Goal: Navigation & Orientation: Find specific page/section

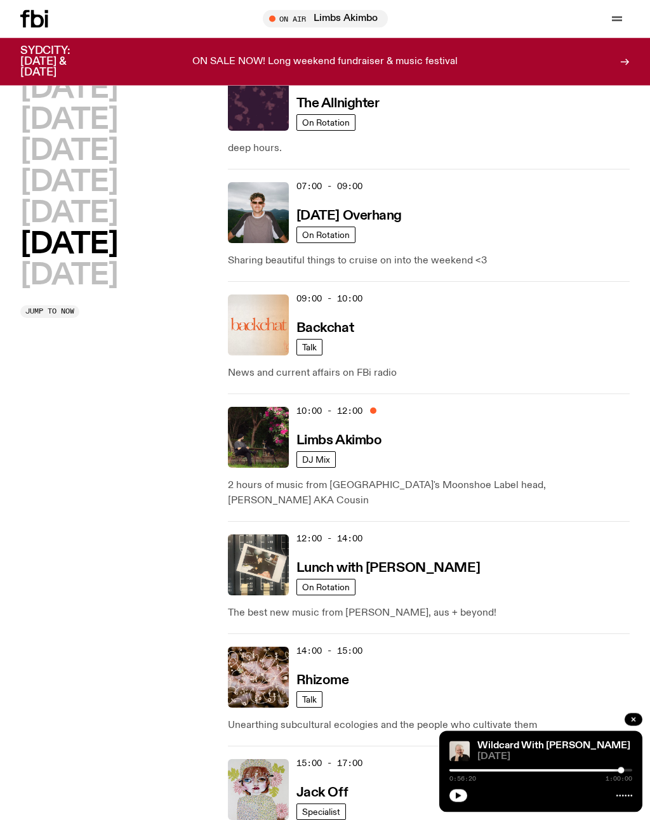
scroll to position [166, 0]
click at [362, 441] on h3 "Limbs Akimbo" at bounding box center [339, 440] width 86 height 13
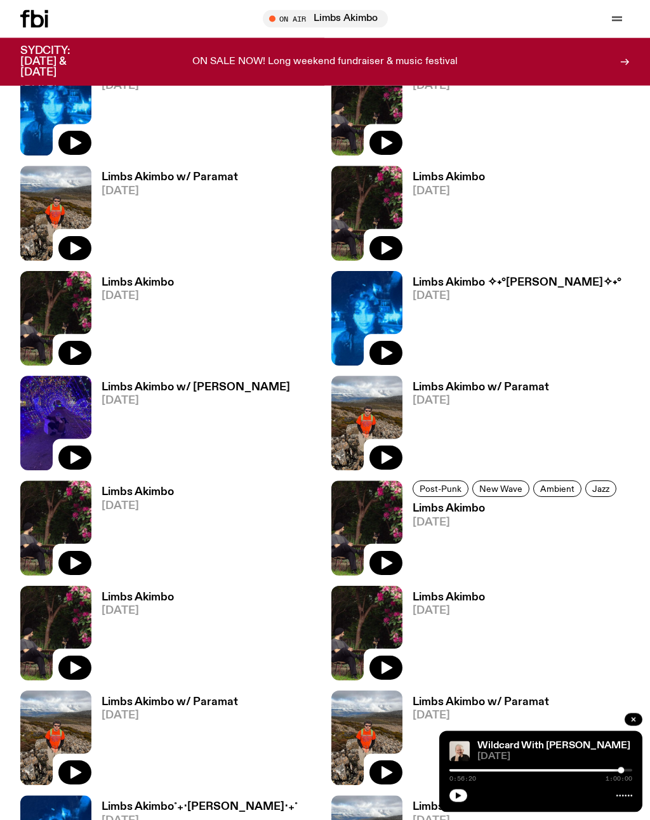
scroll to position [482, 0]
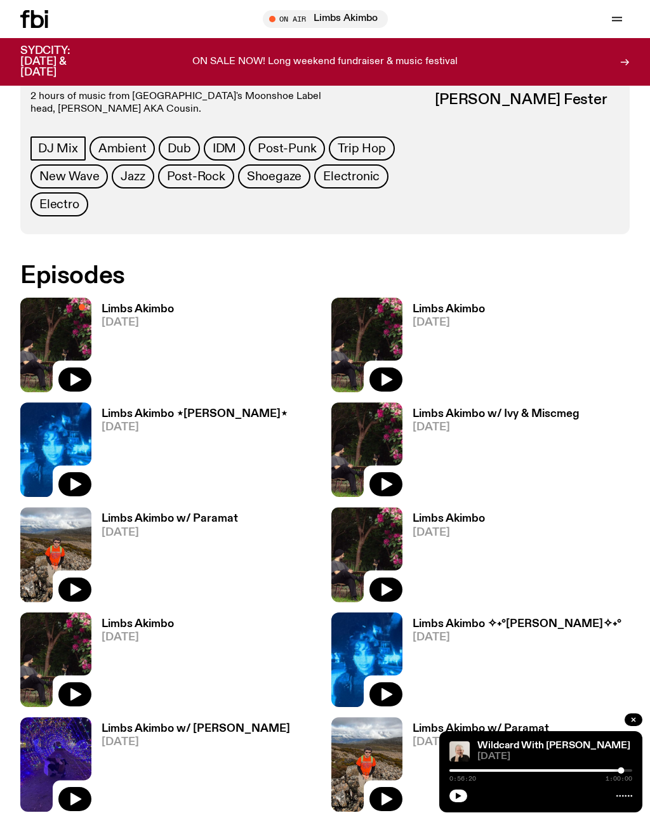
click at [181, 408] on h3 "Limbs Akimbo ⋆[PERSON_NAME]⋆" at bounding box center [194, 413] width 186 height 11
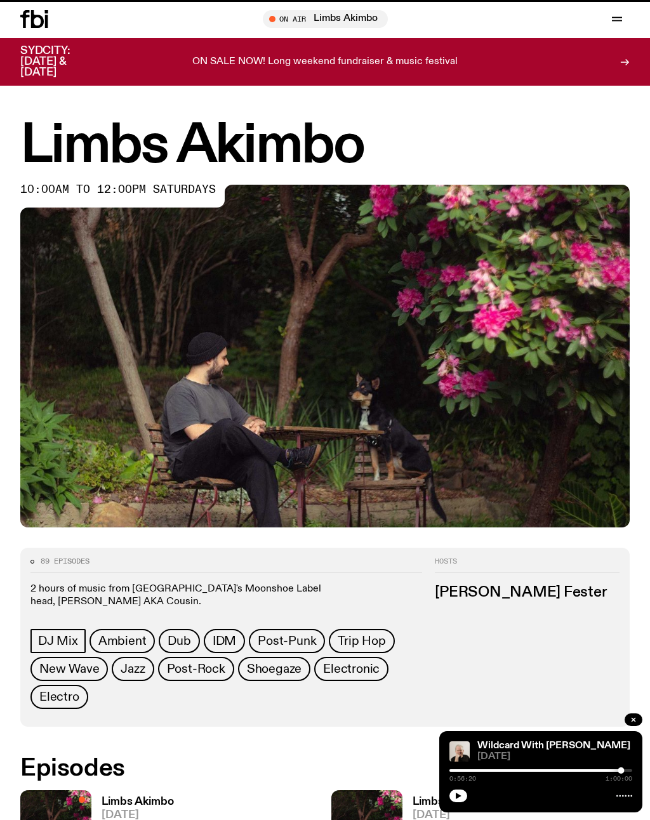
scroll to position [482, 0]
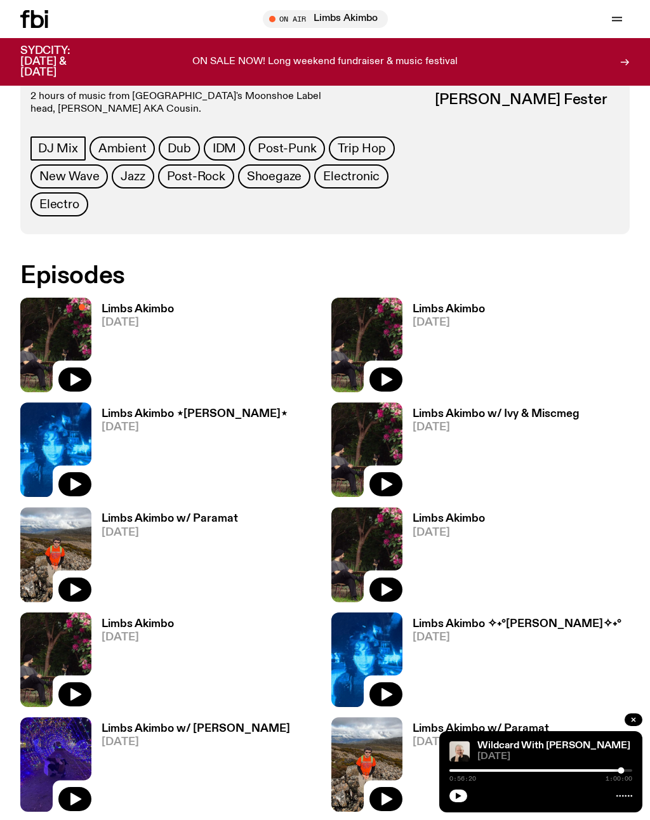
click at [186, 513] on h3 "Limbs Akimbo w/ Paramat" at bounding box center [169, 518] width 136 height 11
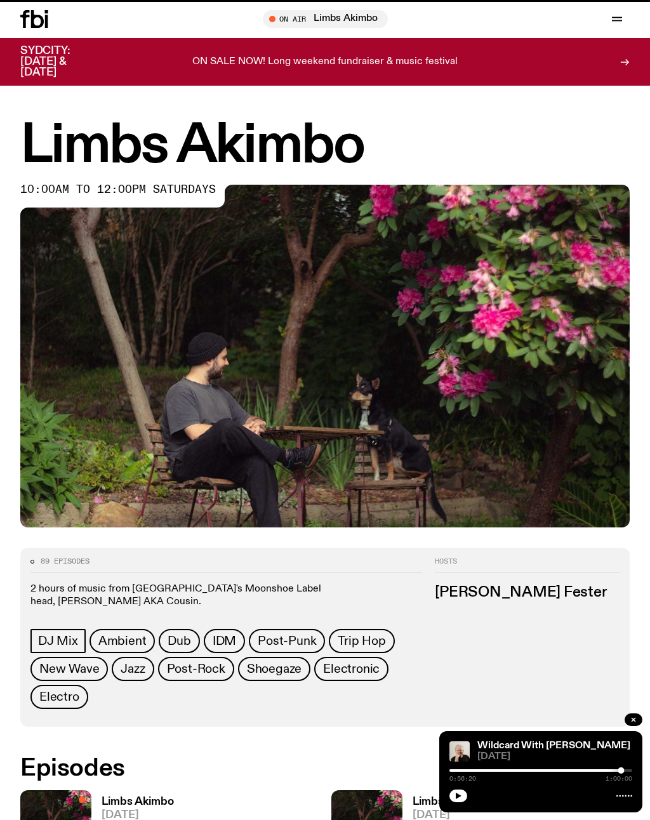
scroll to position [482, 0]
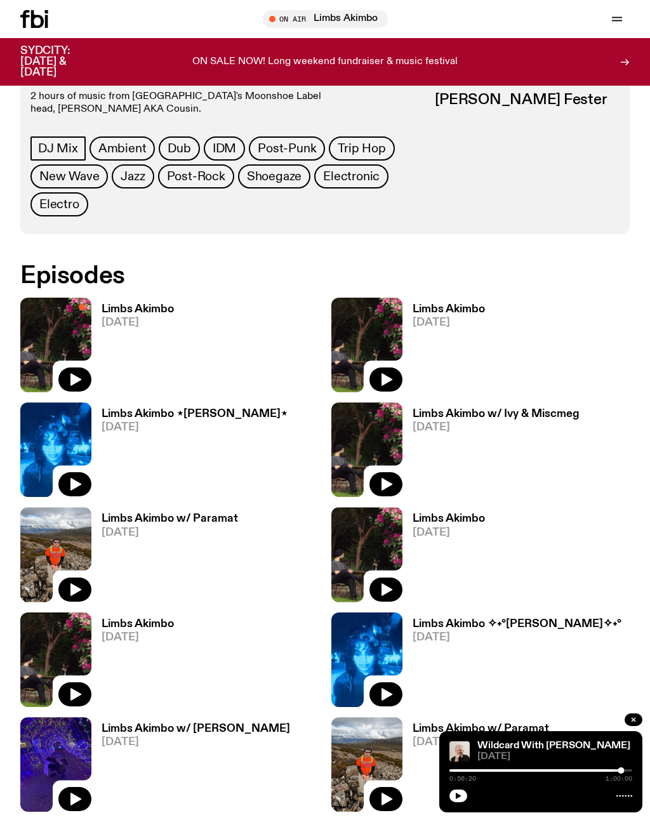
click at [160, 618] on h3 "Limbs Akimbo" at bounding box center [137, 623] width 72 height 11
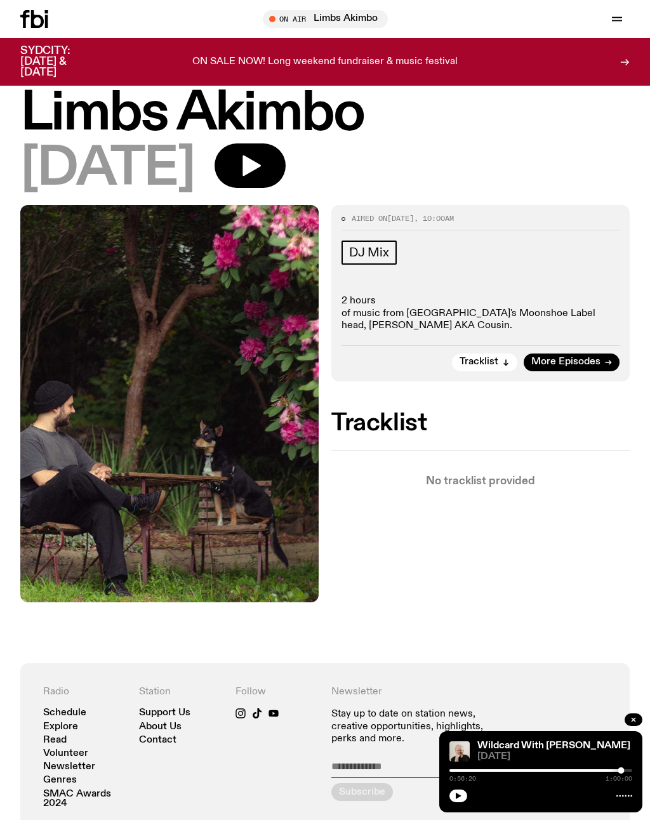
scroll to position [23, 0]
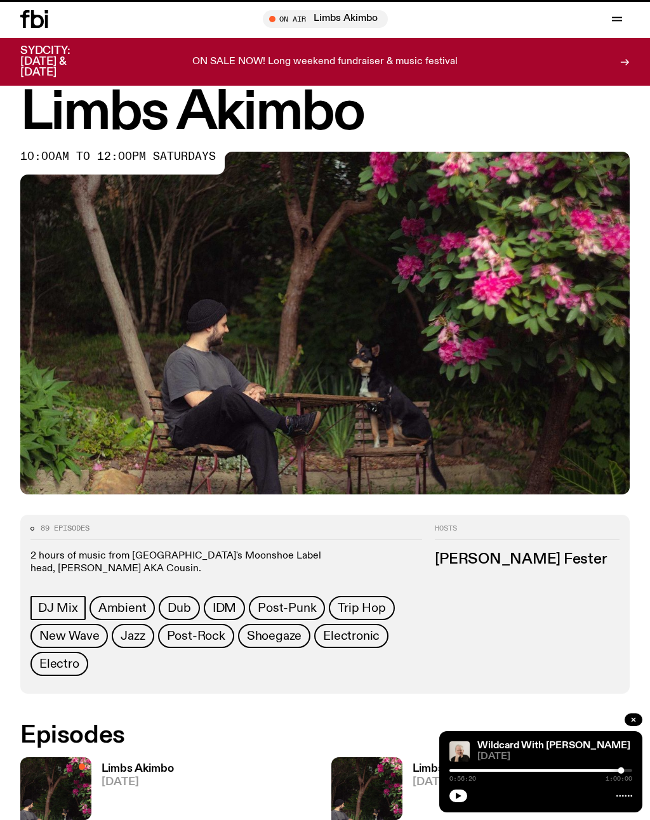
scroll to position [482, 0]
